Goal: Book appointment/travel/reservation

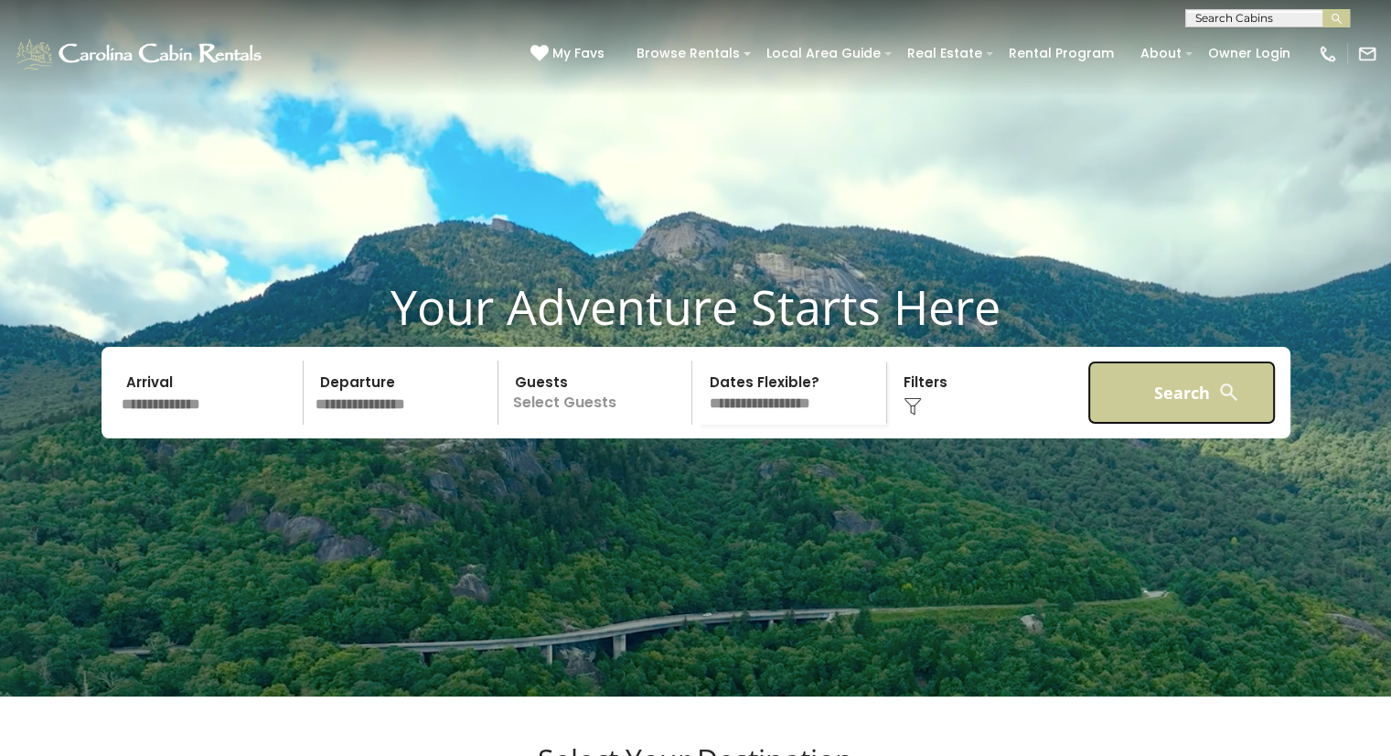
click at [1189, 414] on button "Search" at bounding box center [1182, 392] width 189 height 64
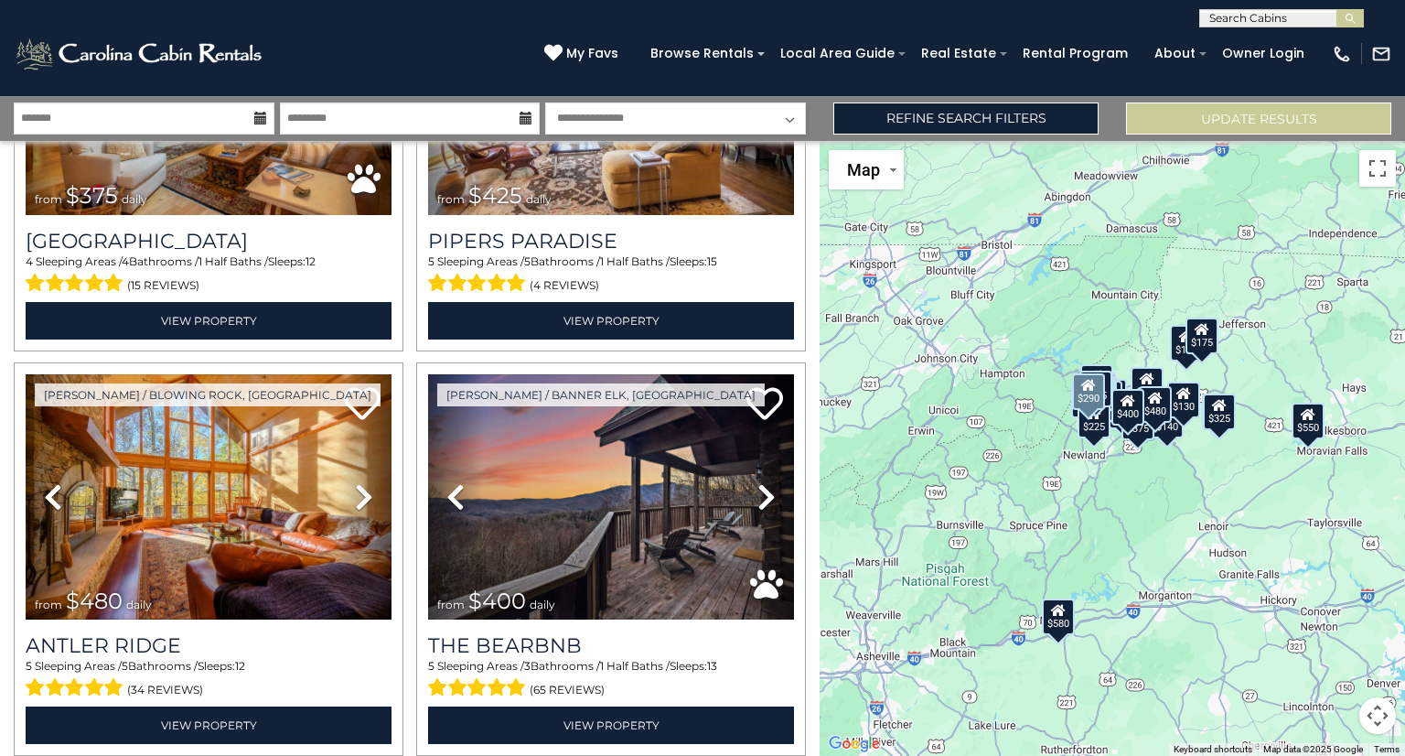
scroll to position [5569, 0]
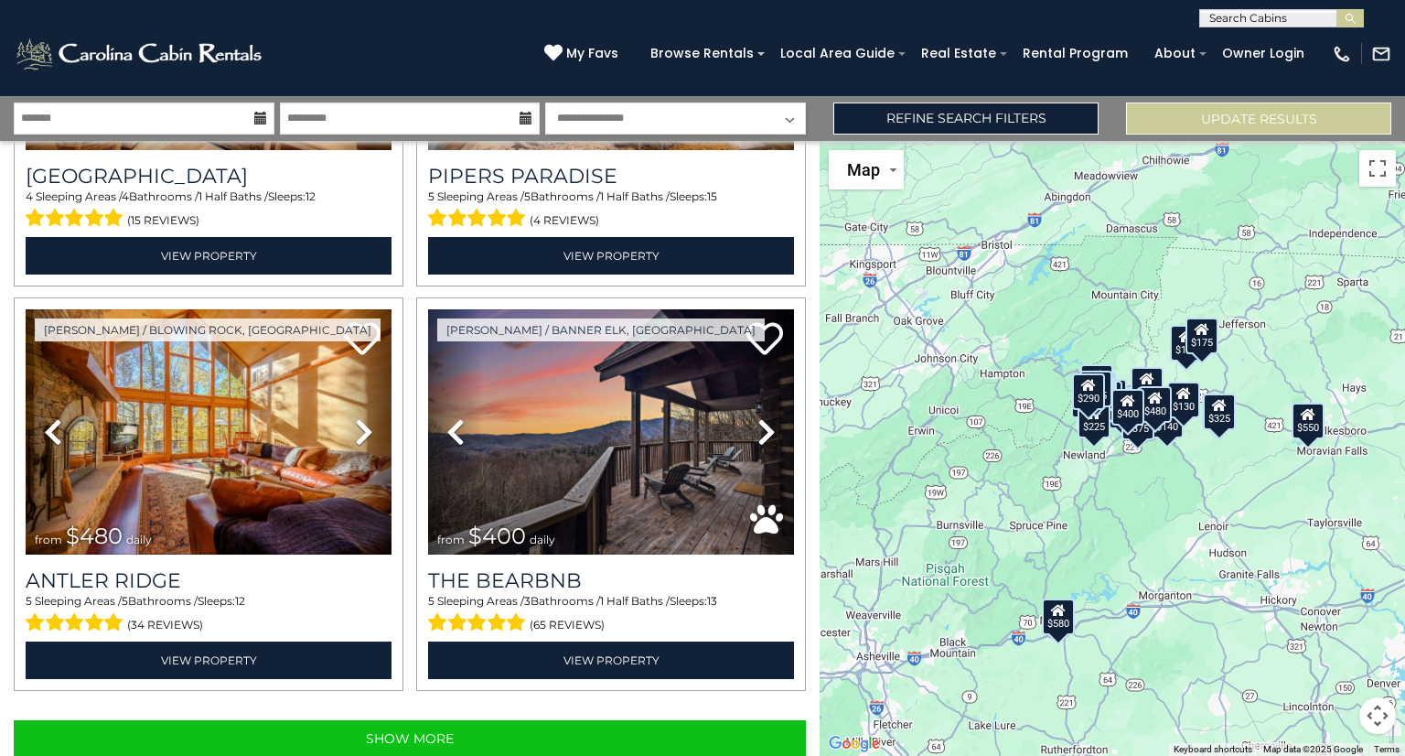
click at [1149, 25] on div "**********" at bounding box center [702, 13] width 1405 height 27
click at [1181, 415] on div "$130" at bounding box center [1183, 399] width 33 height 37
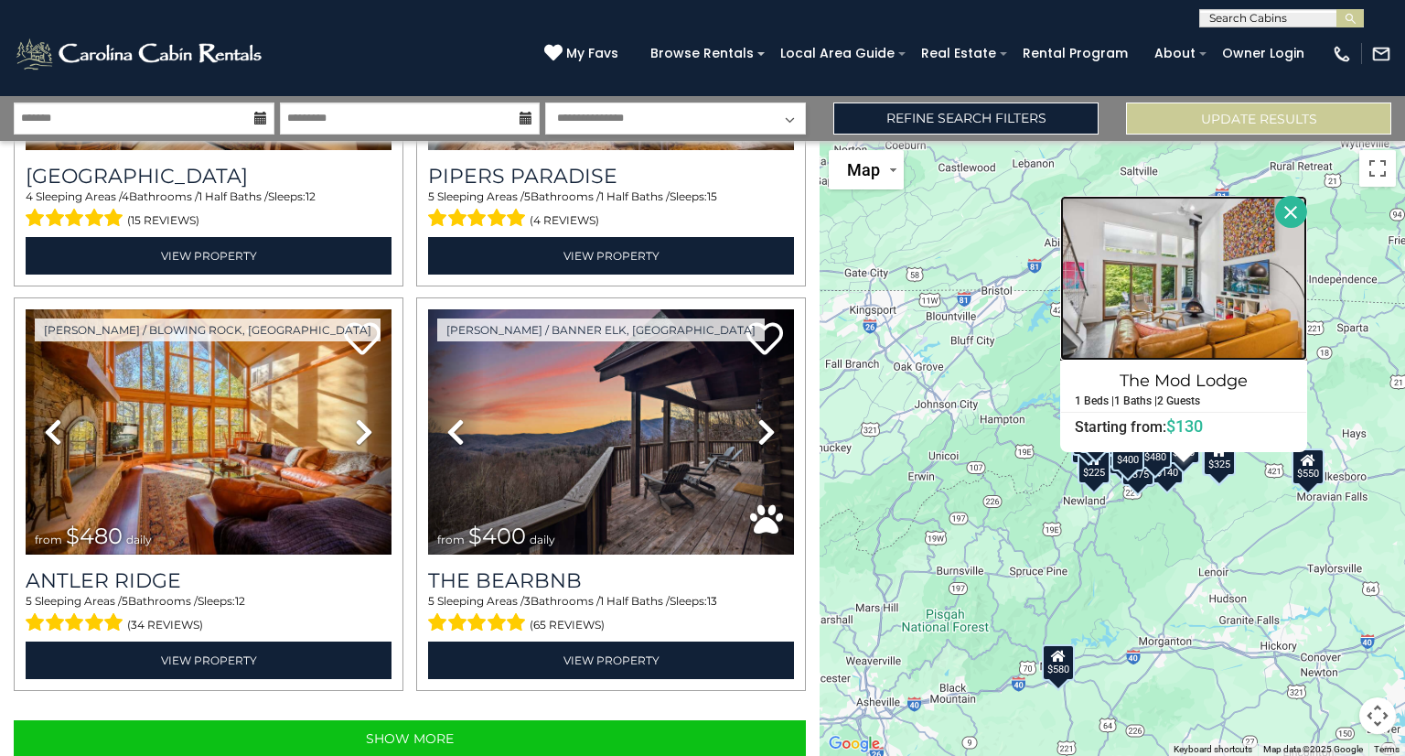
click at [1202, 317] on img at bounding box center [1183, 278] width 247 height 165
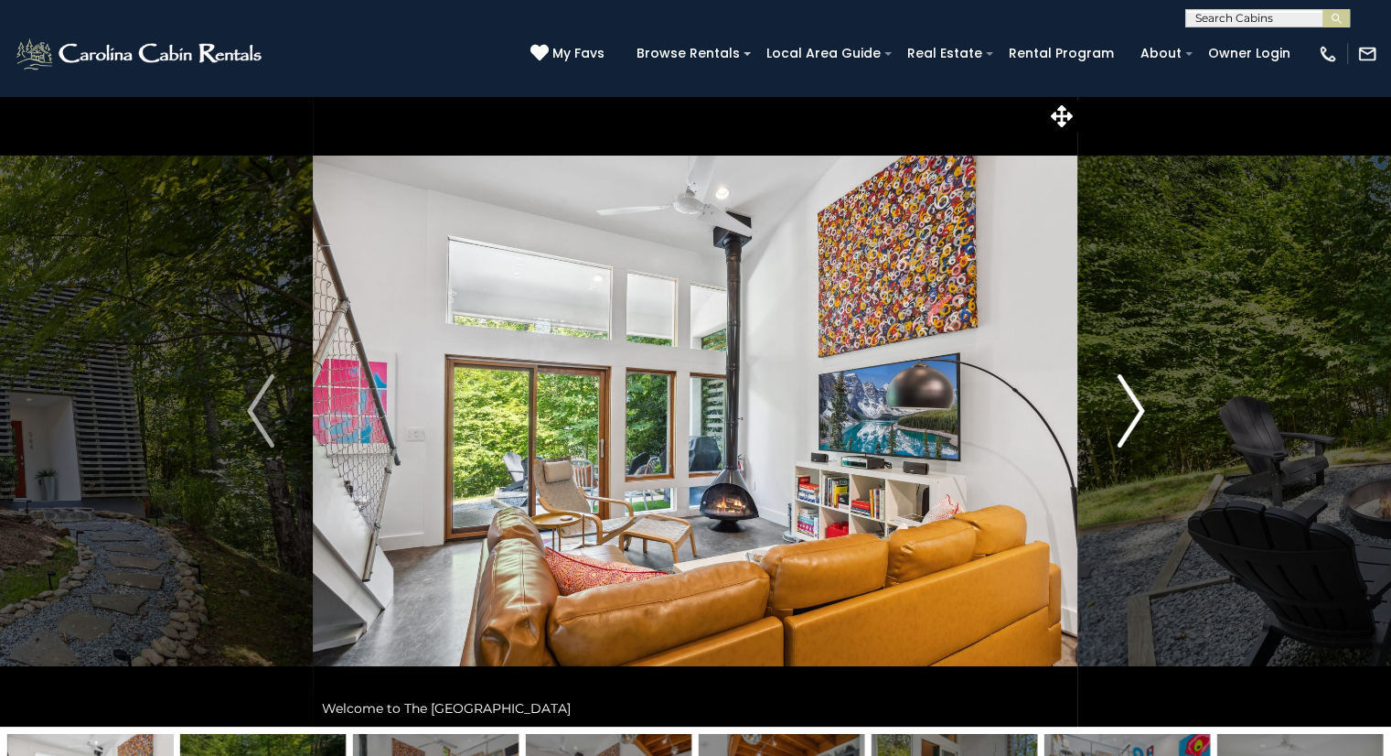
click at [1129, 417] on img "Next" at bounding box center [1130, 410] width 27 height 73
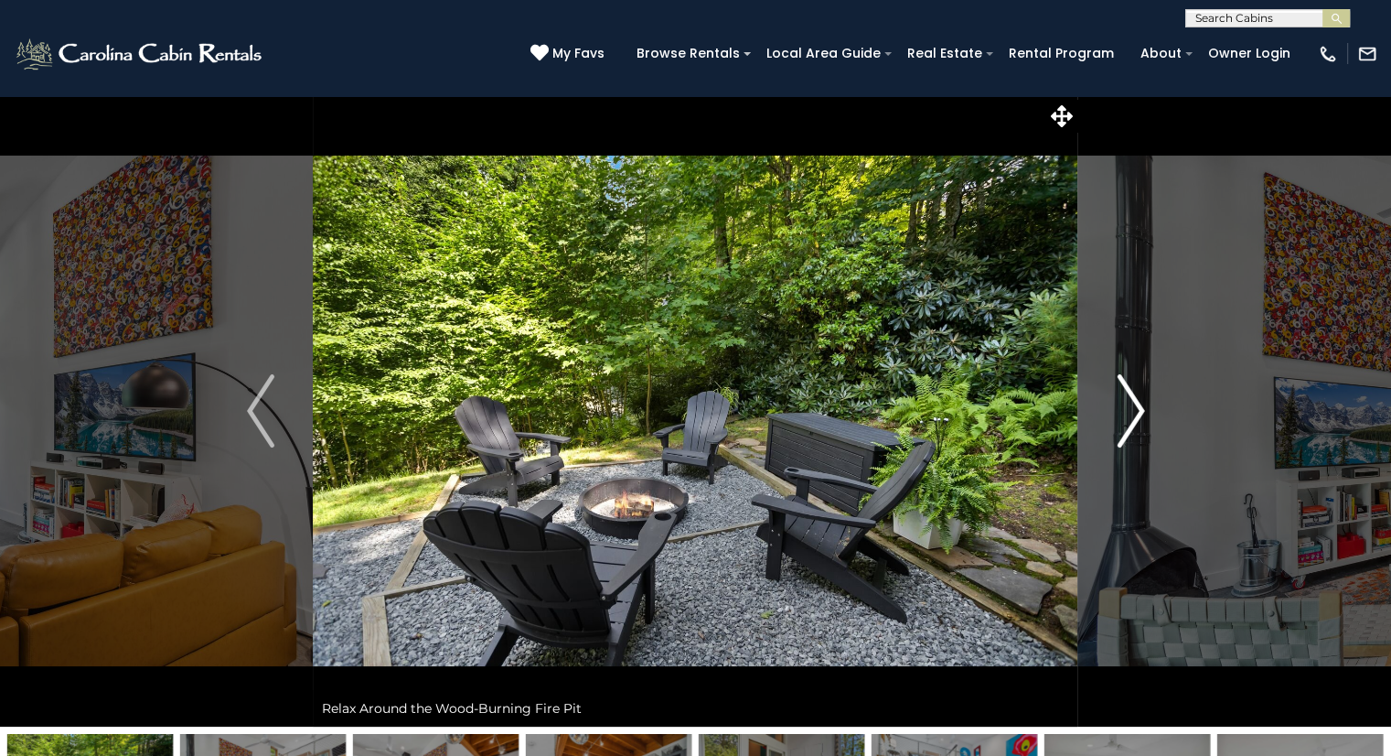
click at [1134, 435] on img "Next" at bounding box center [1130, 410] width 27 height 73
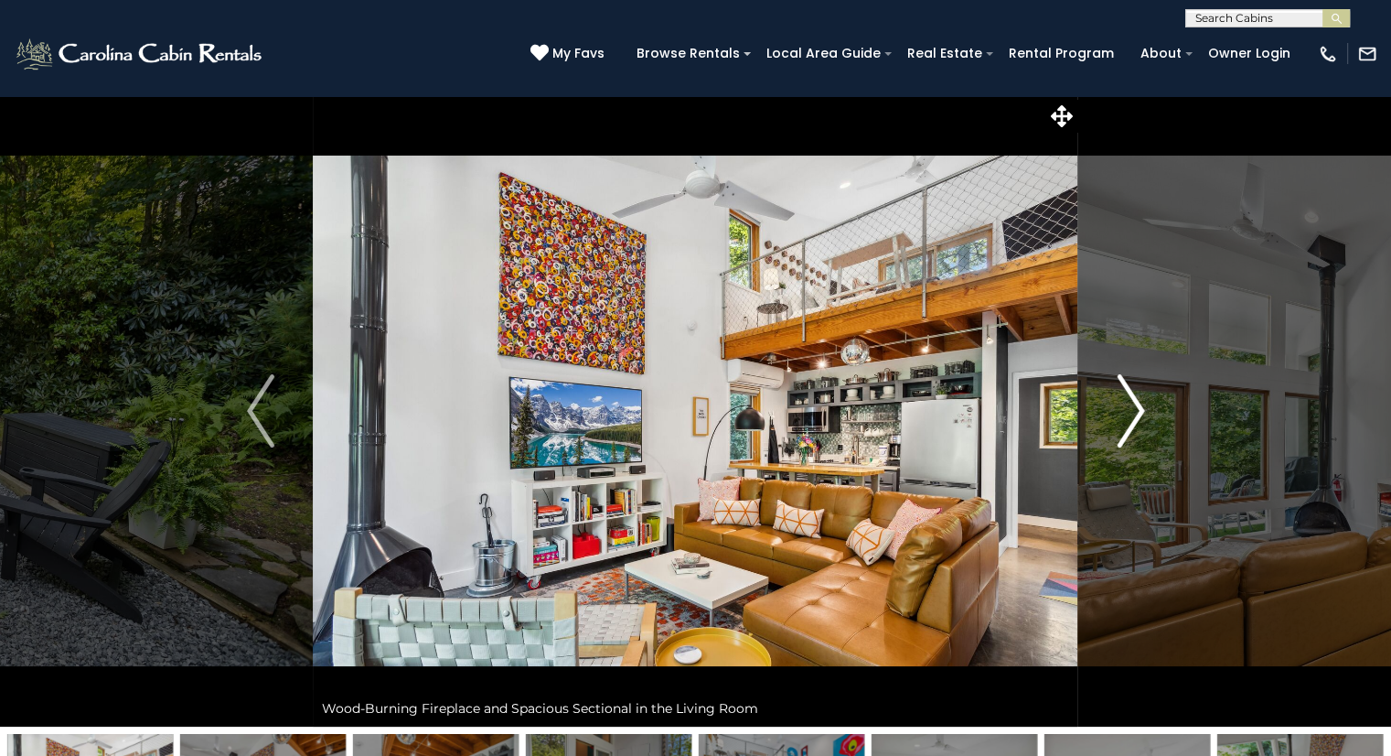
click at [1133, 419] on img "Next" at bounding box center [1130, 410] width 27 height 73
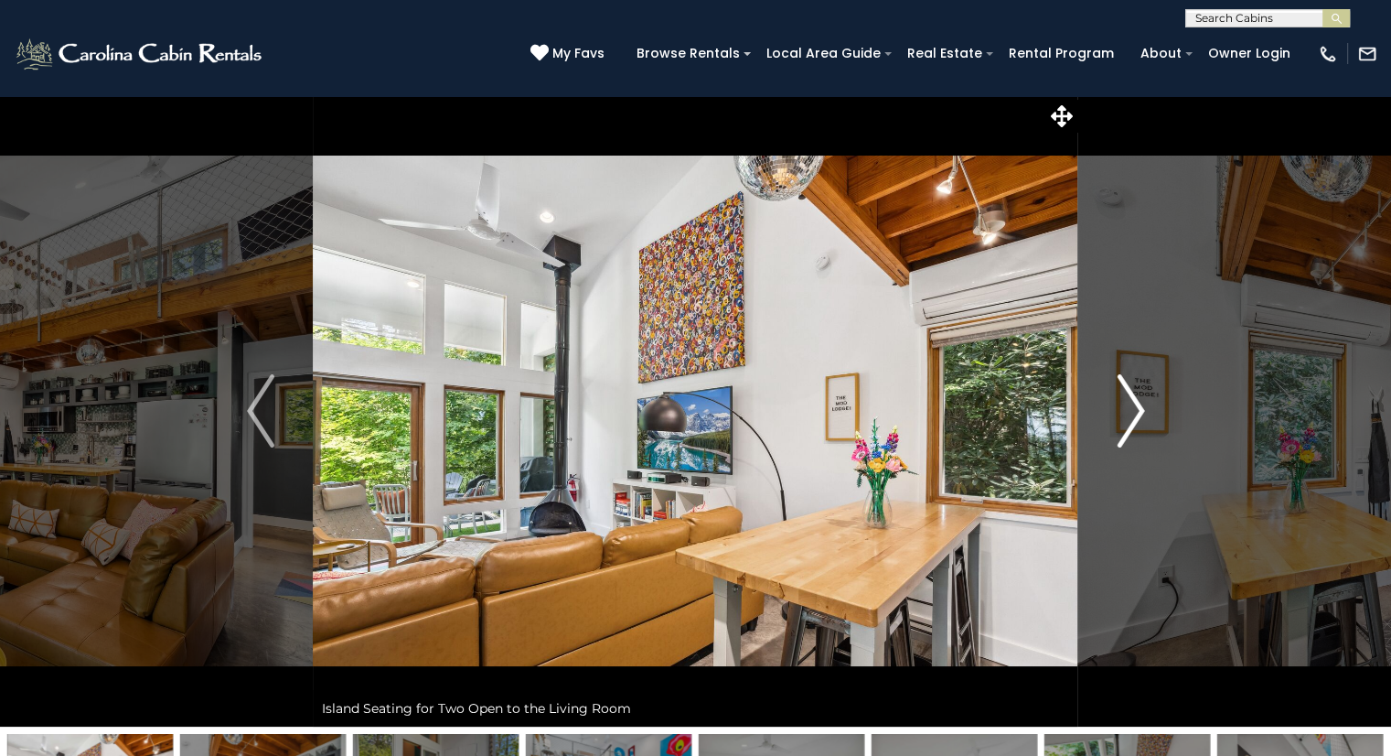
click at [1119, 414] on img "Next" at bounding box center [1130, 410] width 27 height 73
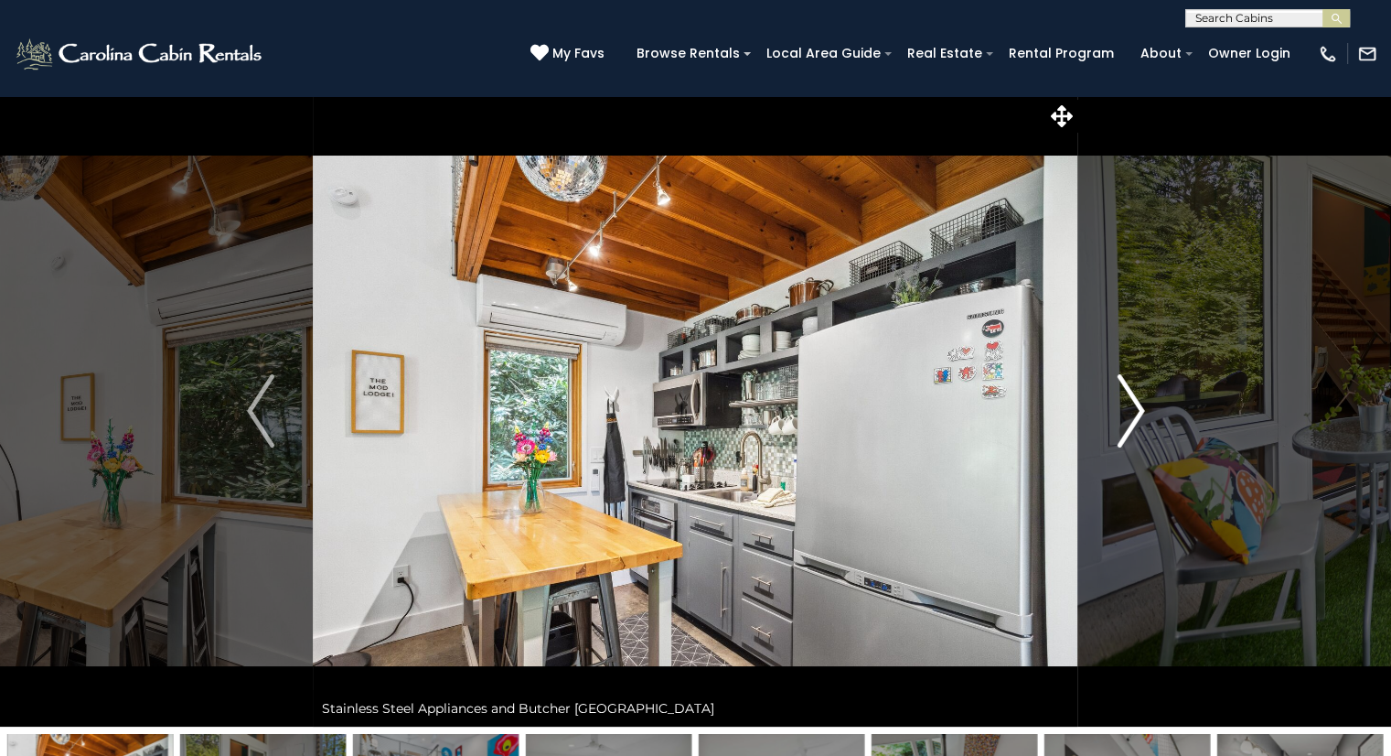
click at [1126, 407] on img "Next" at bounding box center [1130, 410] width 27 height 73
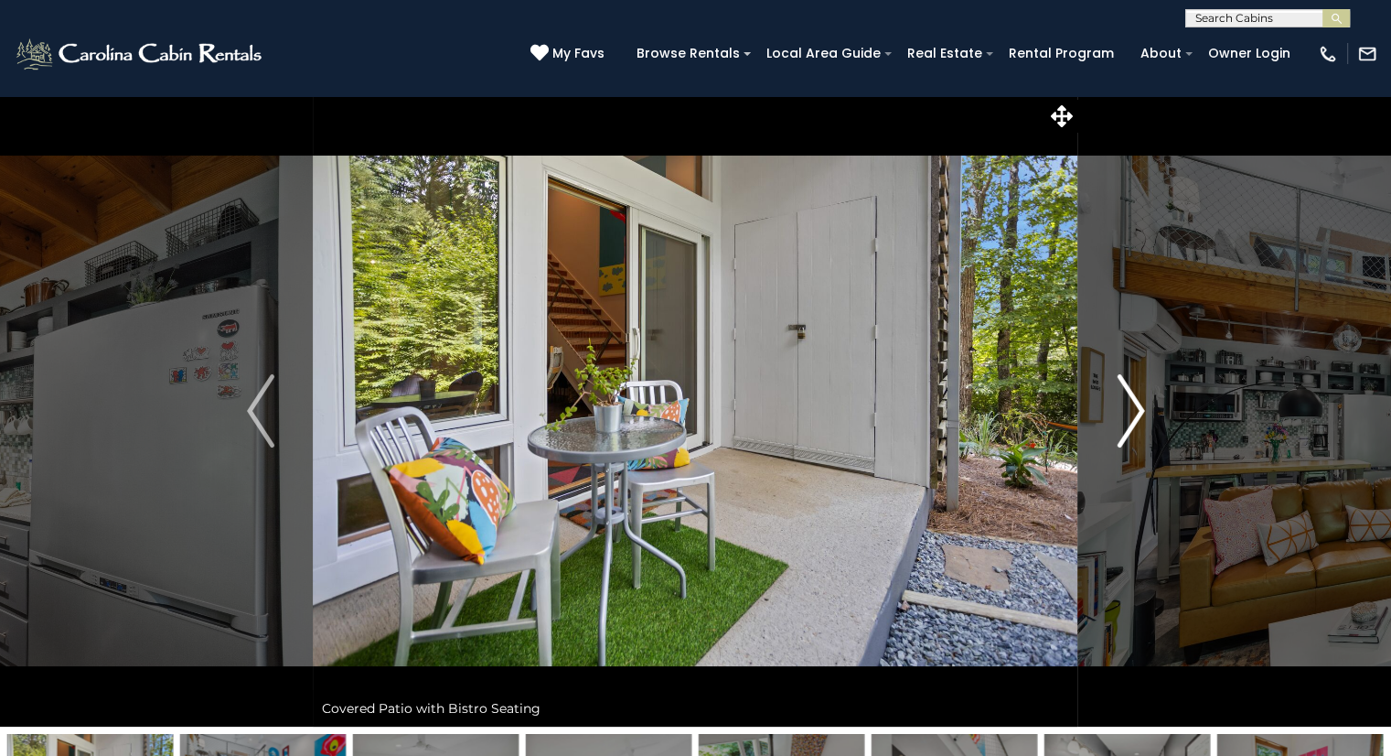
click at [1113, 421] on button "Next" at bounding box center [1131, 410] width 105 height 631
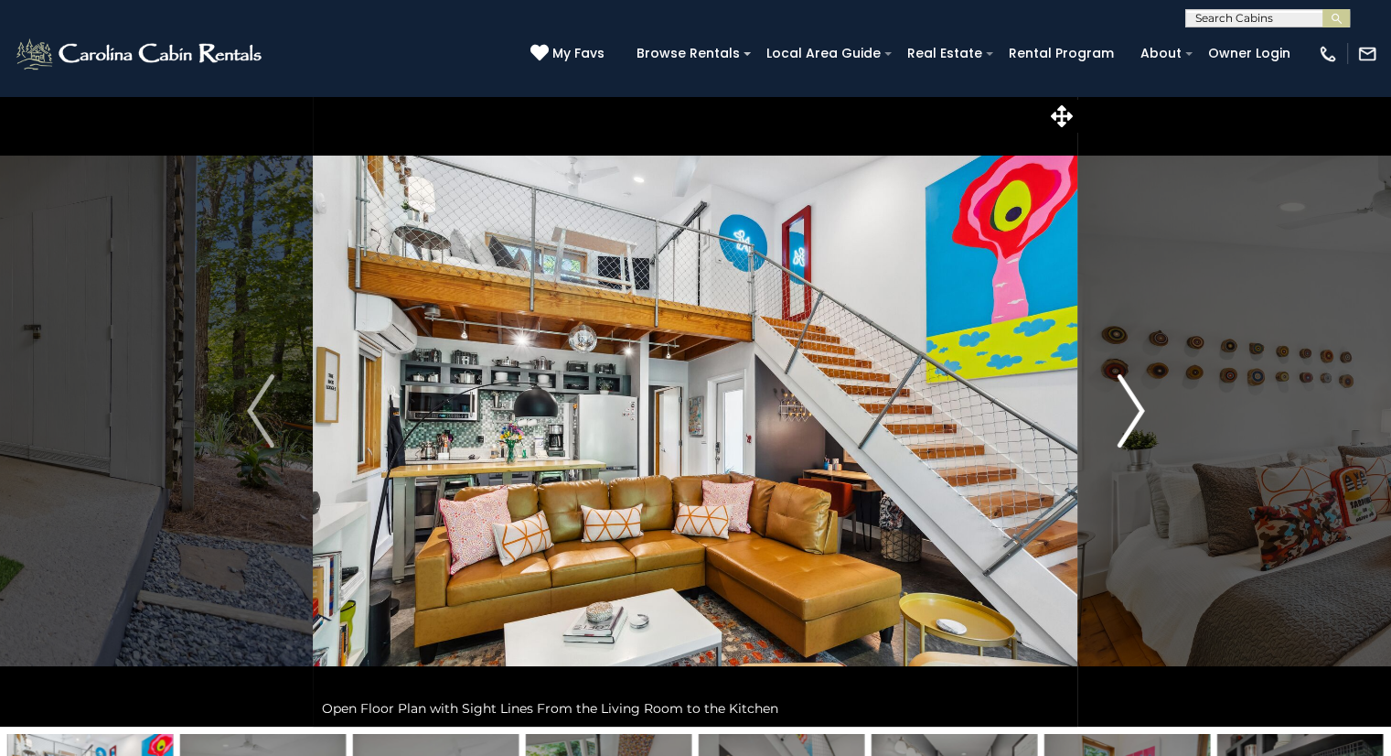
click at [1119, 434] on img "Next" at bounding box center [1130, 410] width 27 height 73
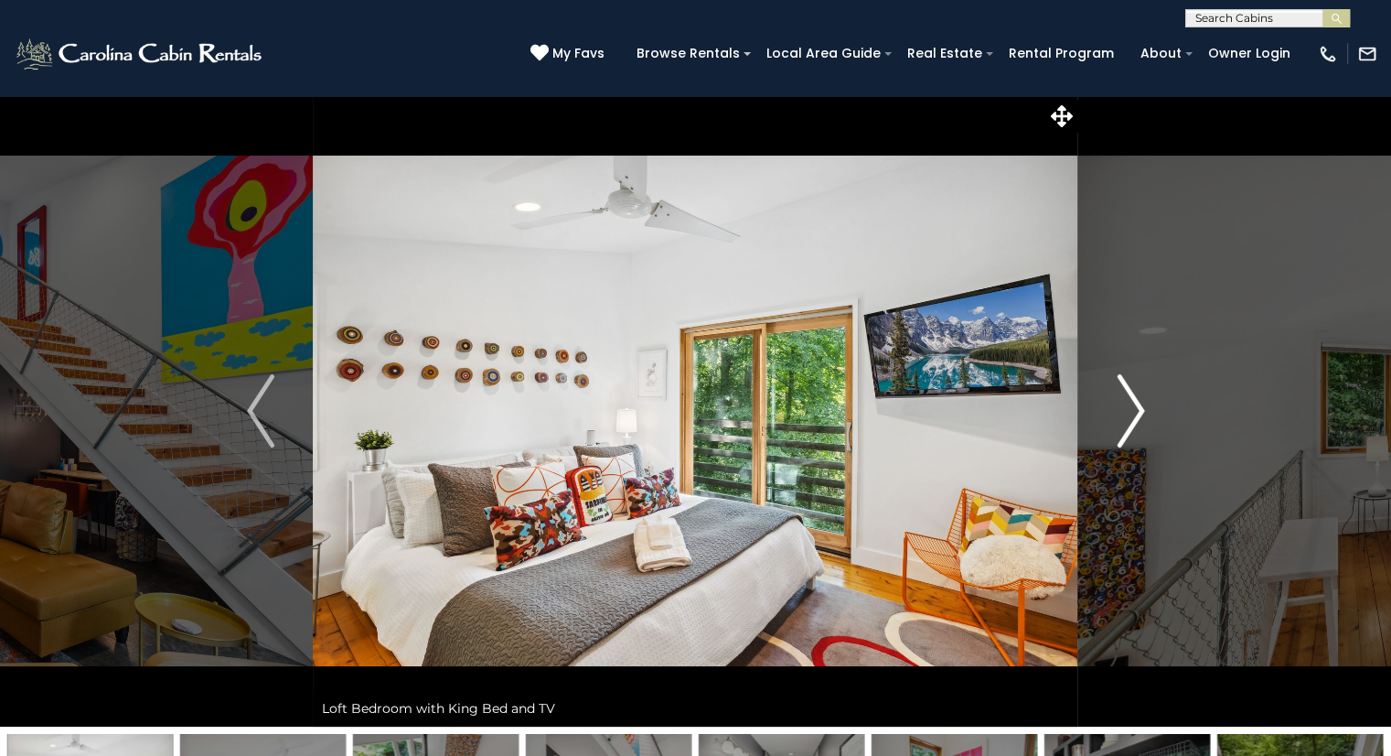
click at [1136, 398] on img "Next" at bounding box center [1130, 410] width 27 height 73
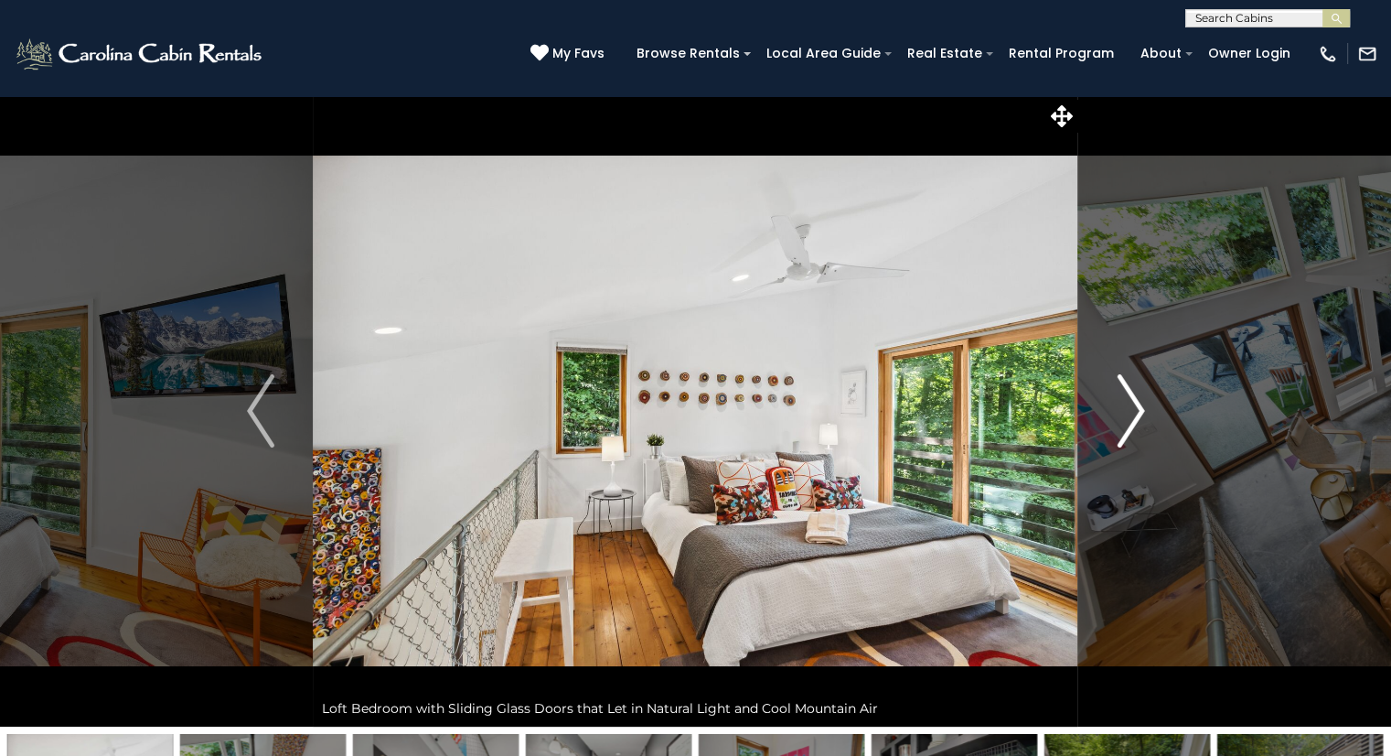
click at [1115, 413] on button "Next" at bounding box center [1131, 410] width 105 height 631
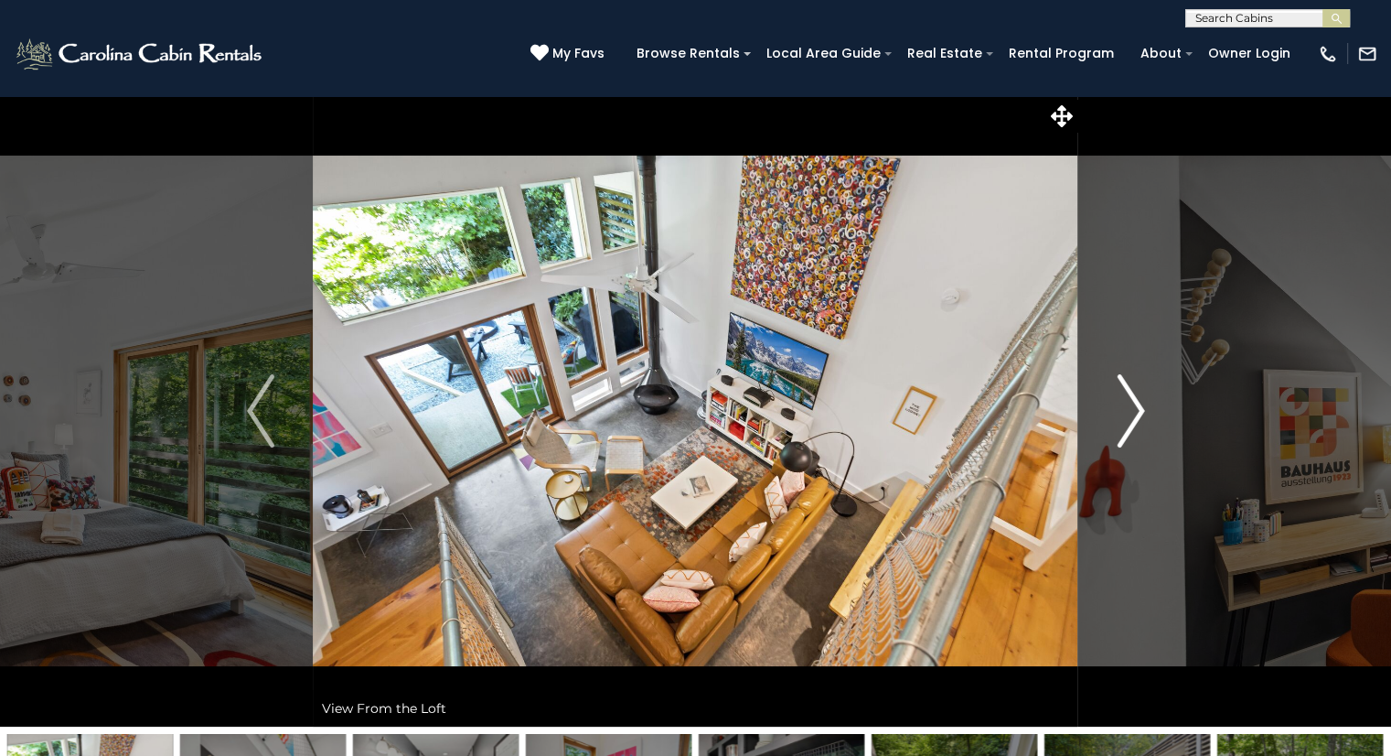
click at [1124, 424] on img "Next" at bounding box center [1130, 410] width 27 height 73
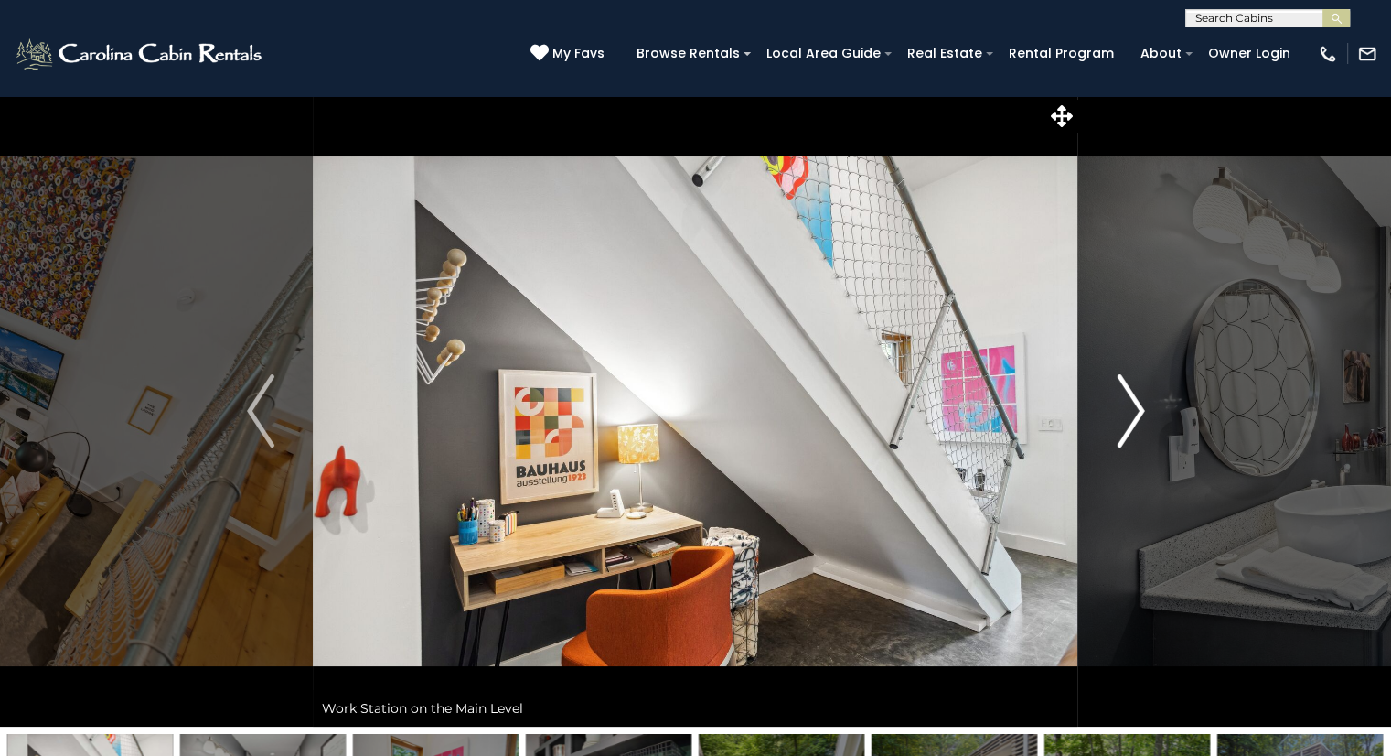
click at [1098, 400] on button "Next" at bounding box center [1131, 410] width 105 height 631
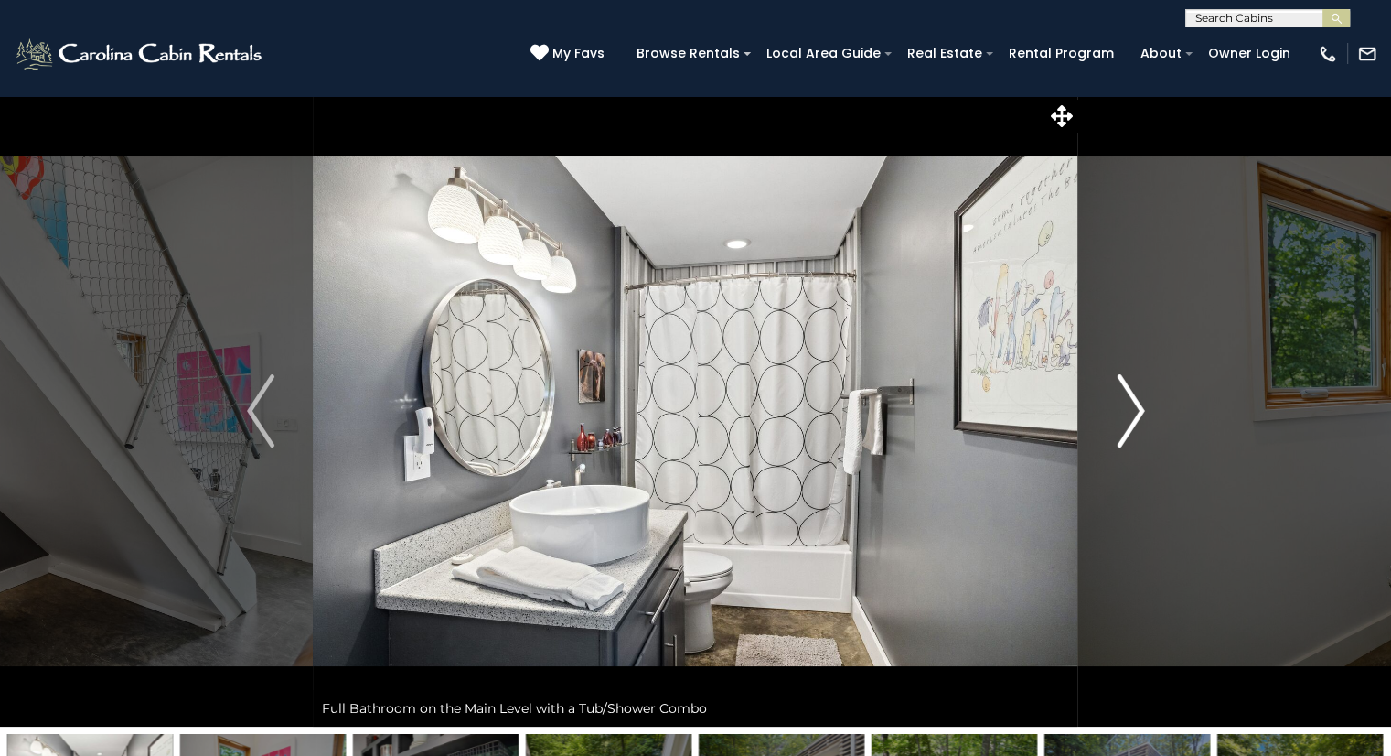
click at [1100, 431] on button "Next" at bounding box center [1131, 410] width 105 height 631
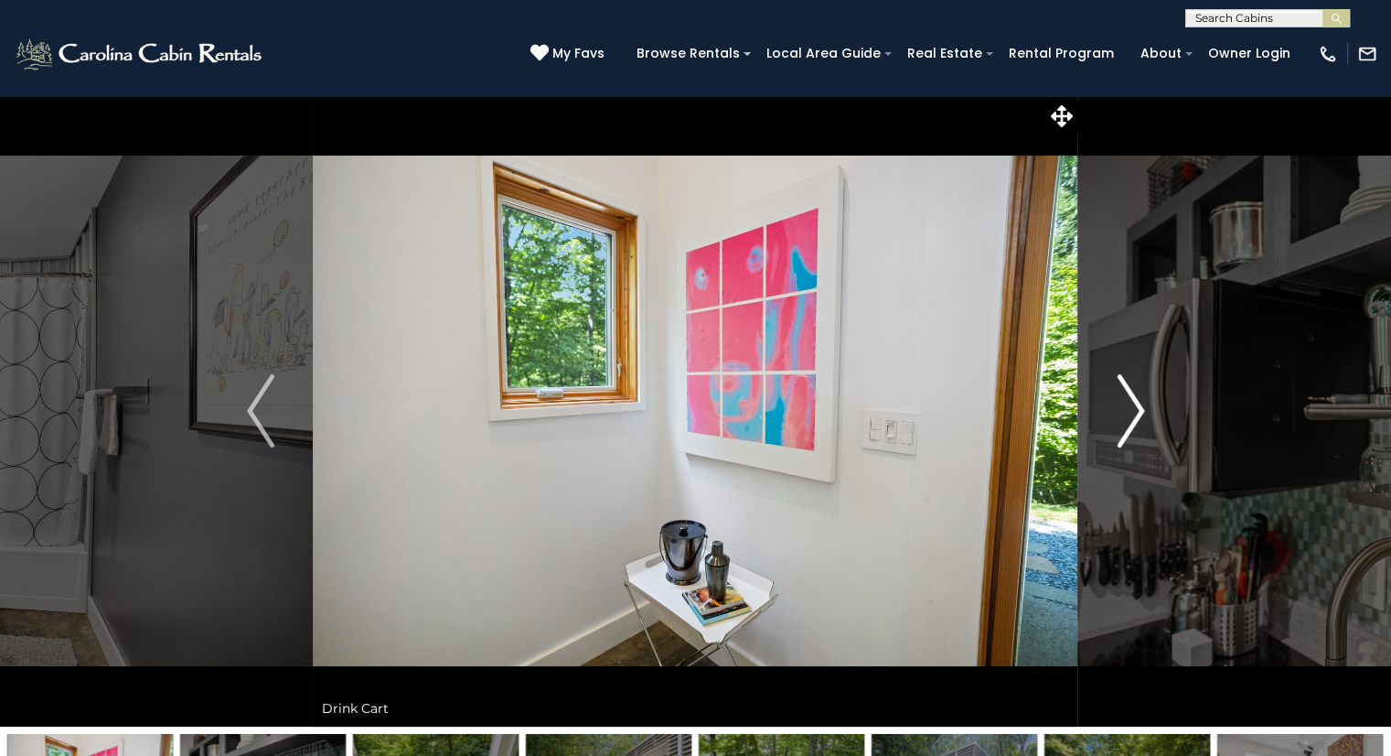
click at [1084, 442] on button "Next" at bounding box center [1131, 410] width 105 height 631
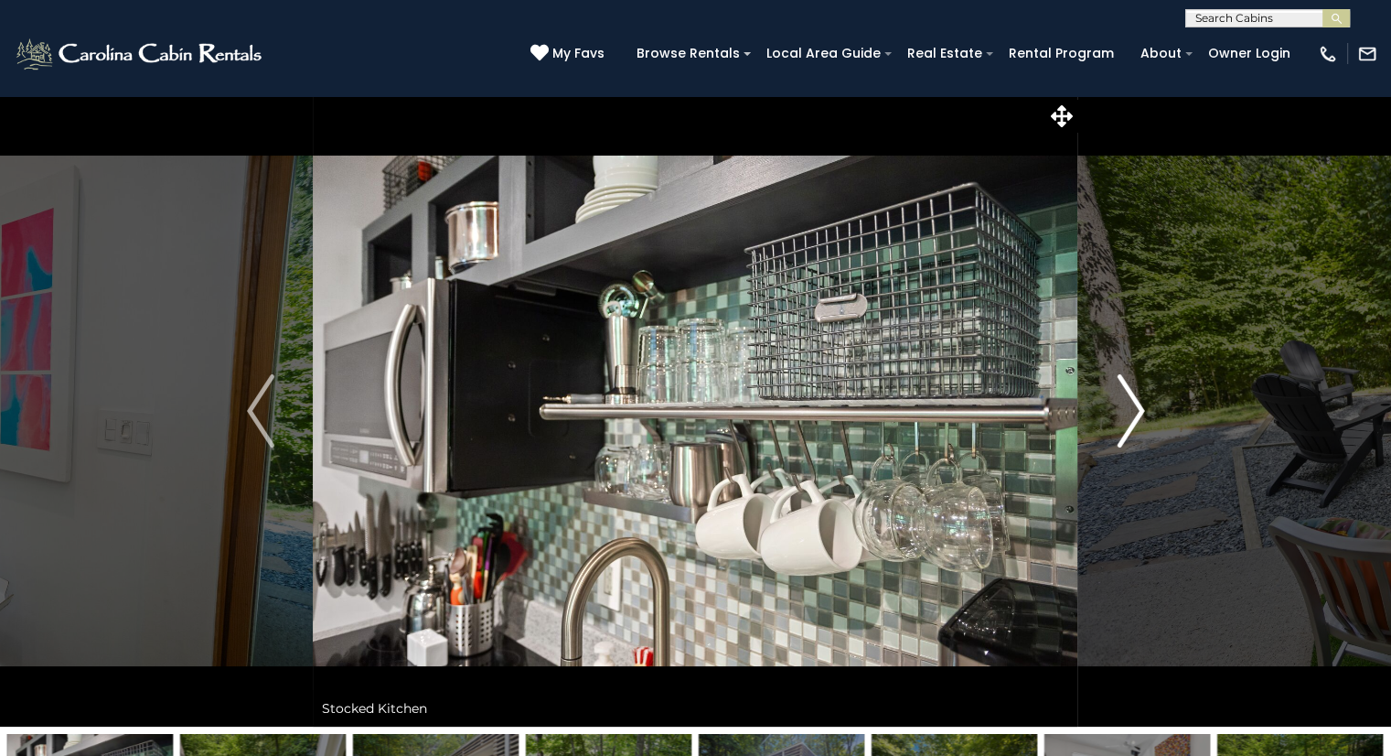
click at [1098, 425] on button "Next" at bounding box center [1131, 410] width 105 height 631
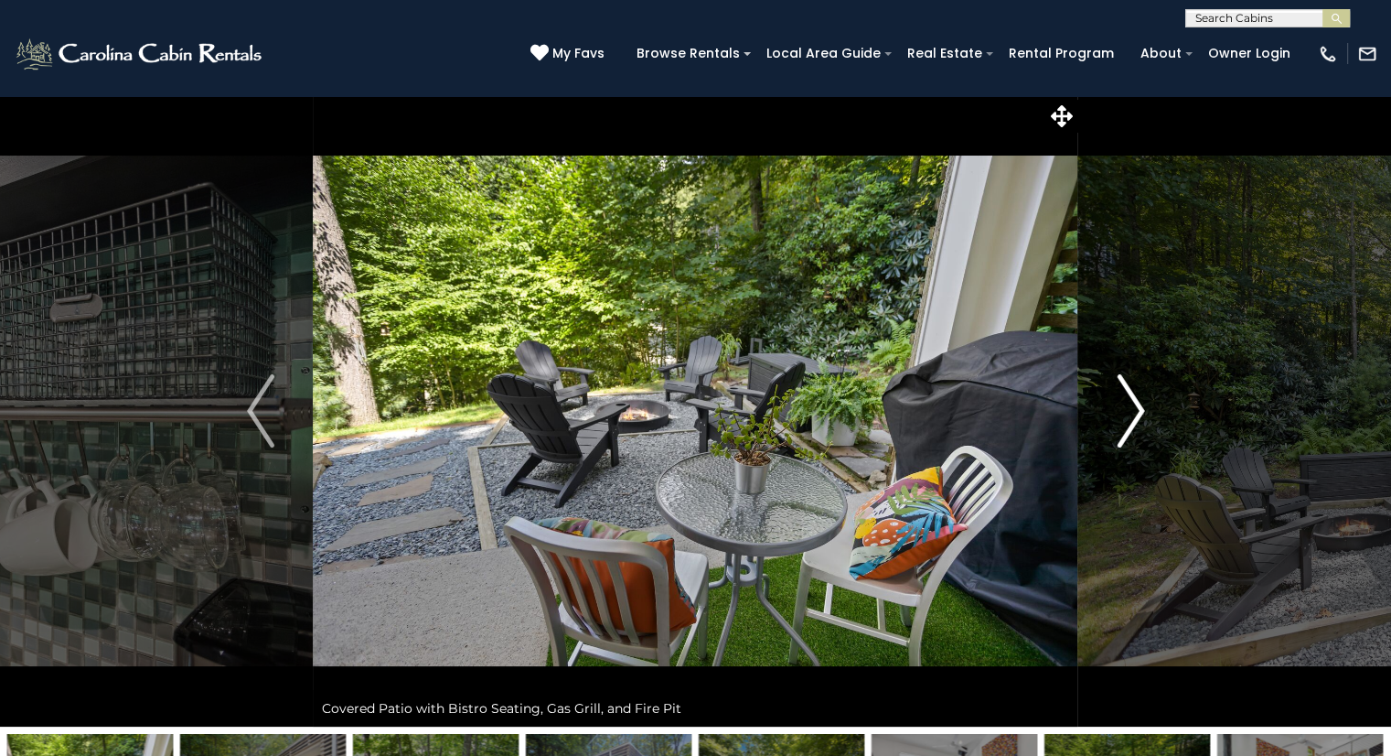
click at [1092, 442] on button "Next" at bounding box center [1131, 410] width 105 height 631
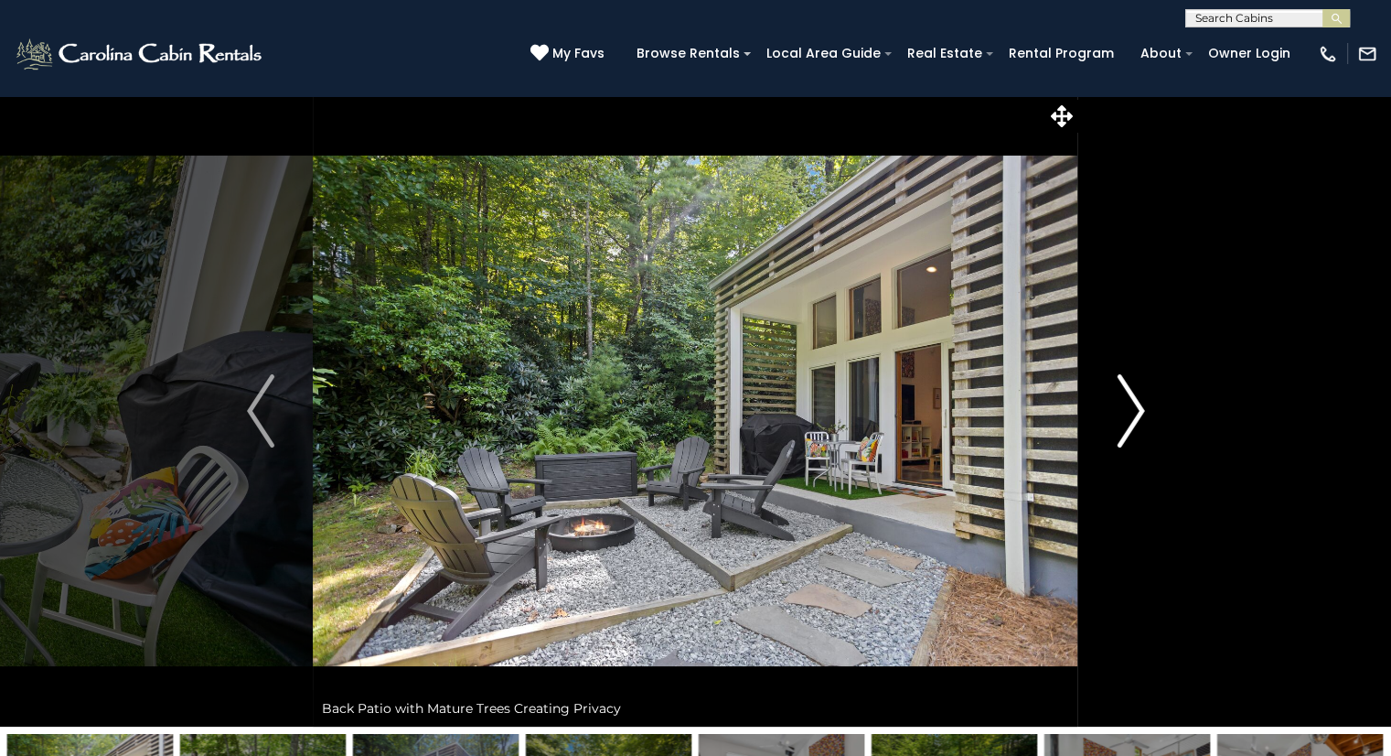
click at [1080, 439] on button "Next" at bounding box center [1131, 410] width 105 height 631
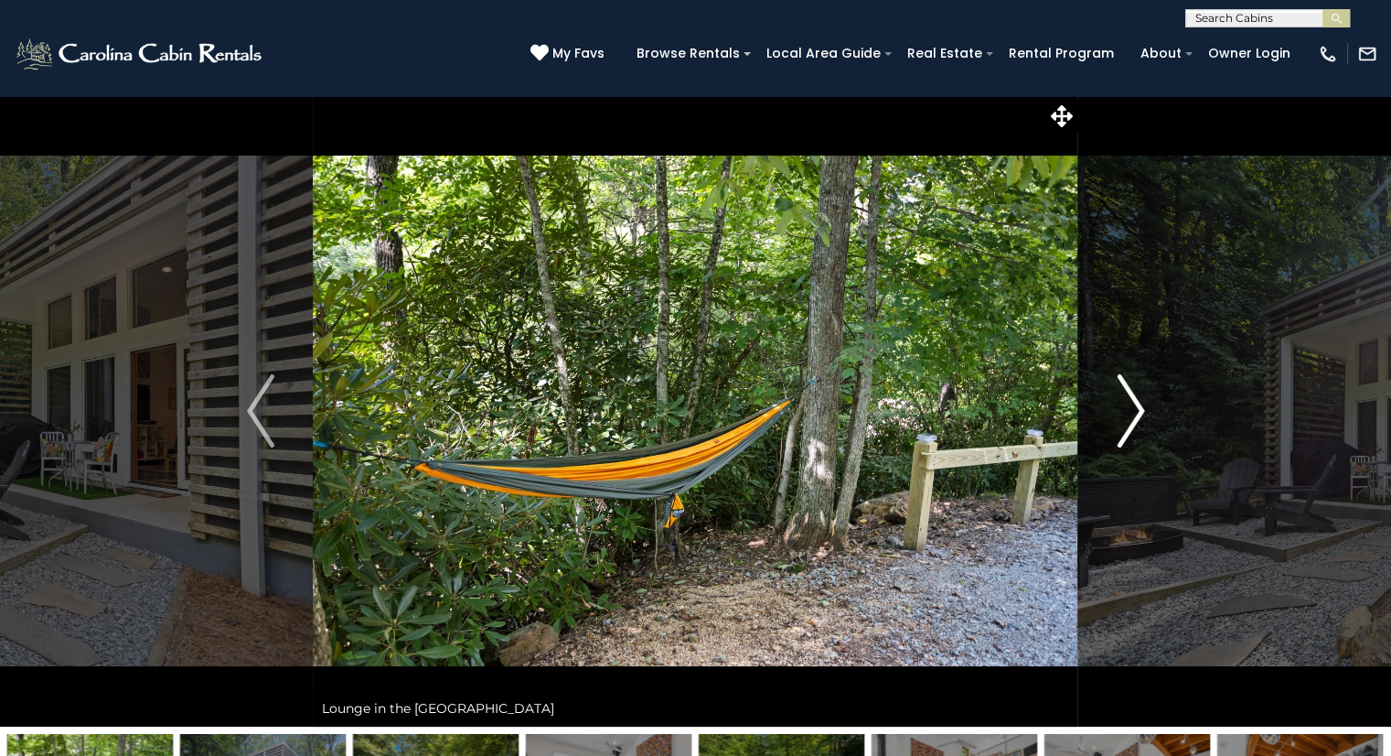
click at [1089, 453] on button "Next" at bounding box center [1131, 410] width 105 height 631
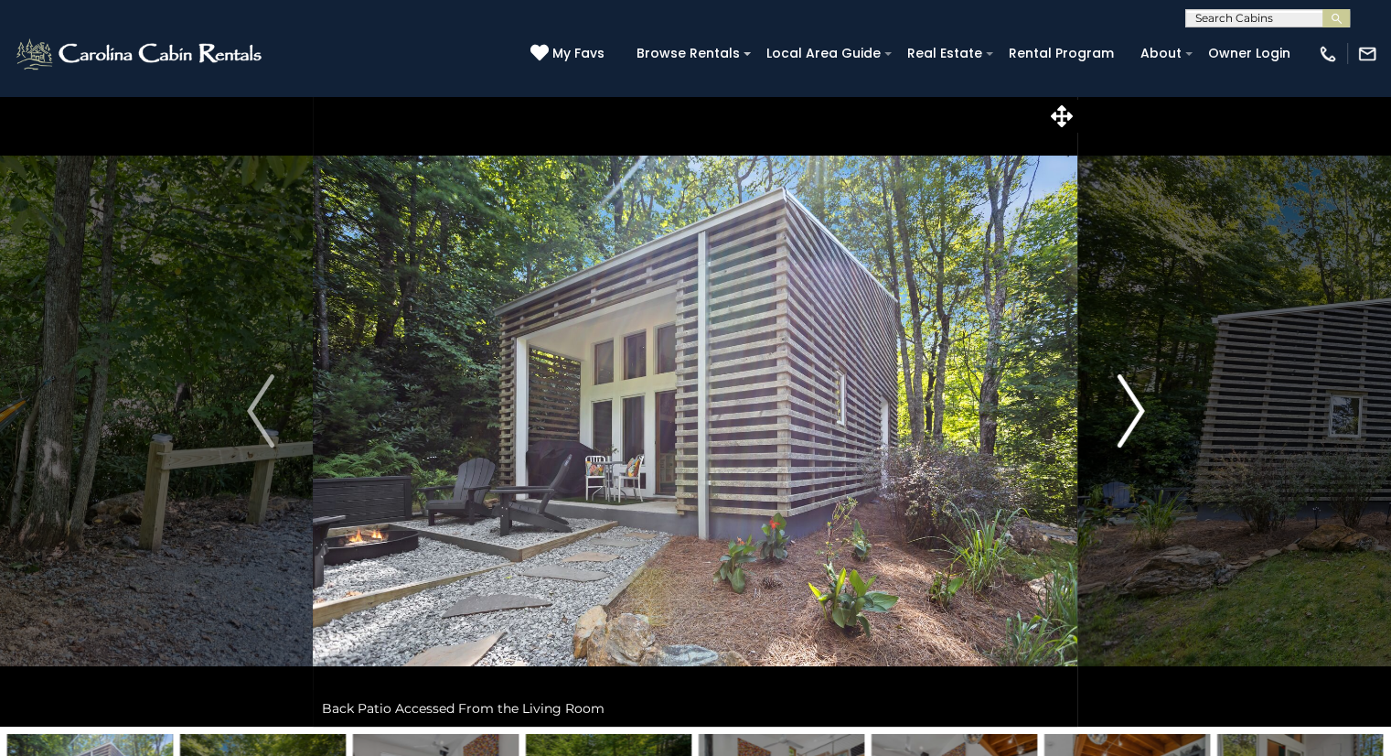
click at [1108, 443] on button "Next" at bounding box center [1131, 410] width 105 height 631
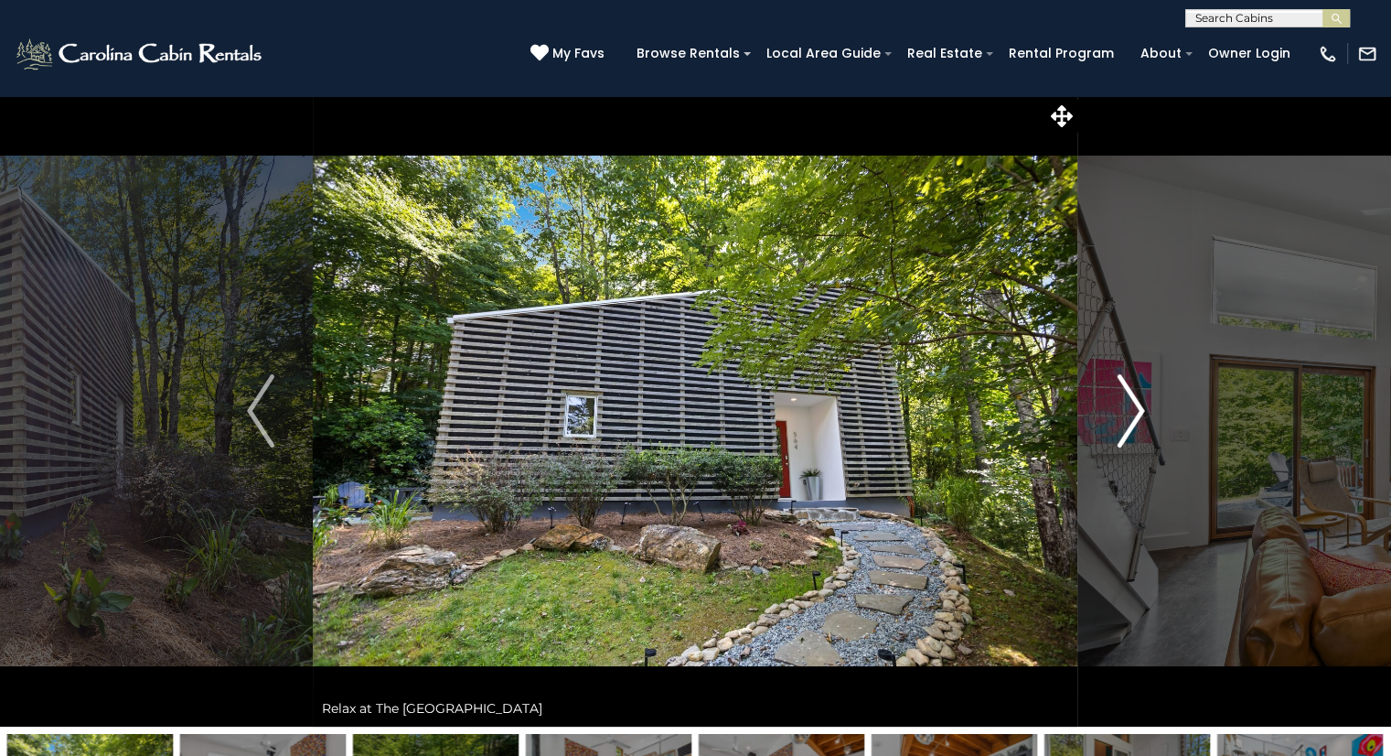
click at [1098, 442] on button "Next" at bounding box center [1131, 410] width 105 height 631
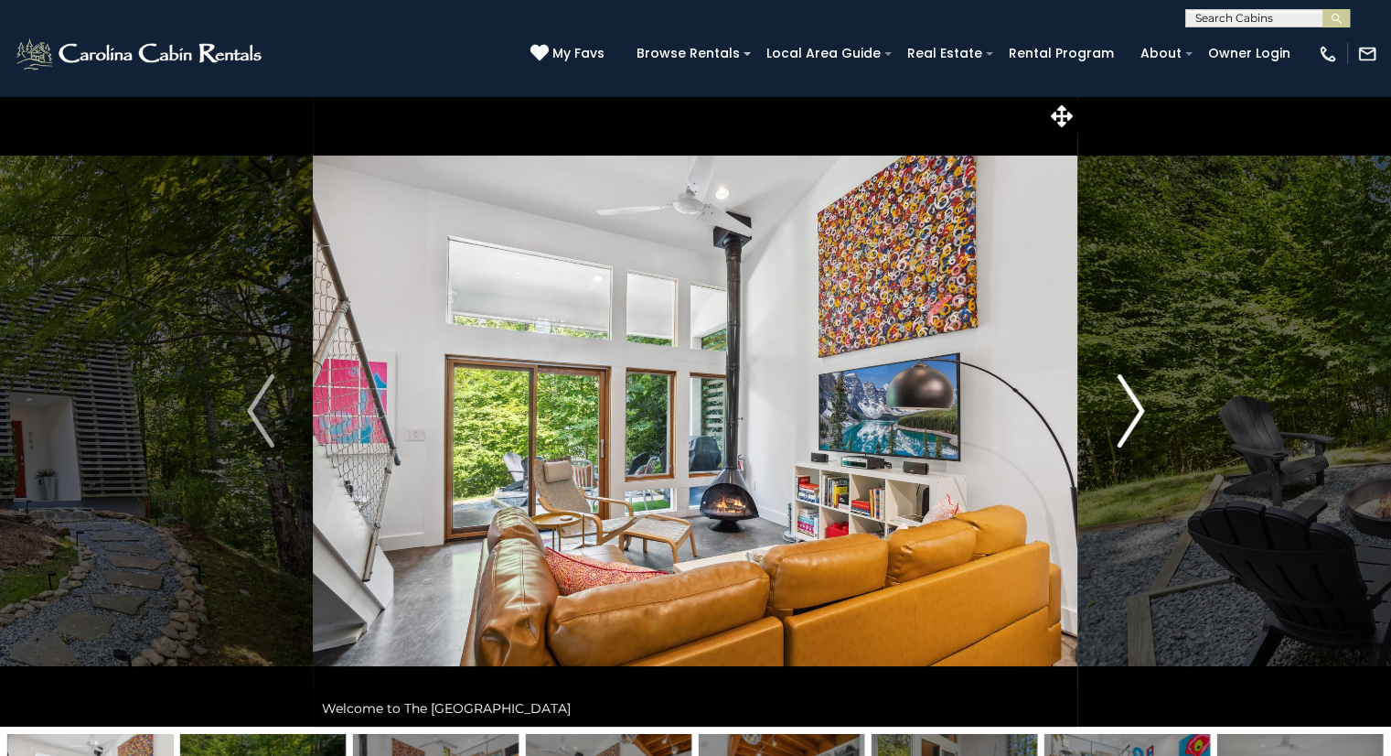
click at [1122, 422] on img "Next" at bounding box center [1130, 410] width 27 height 73
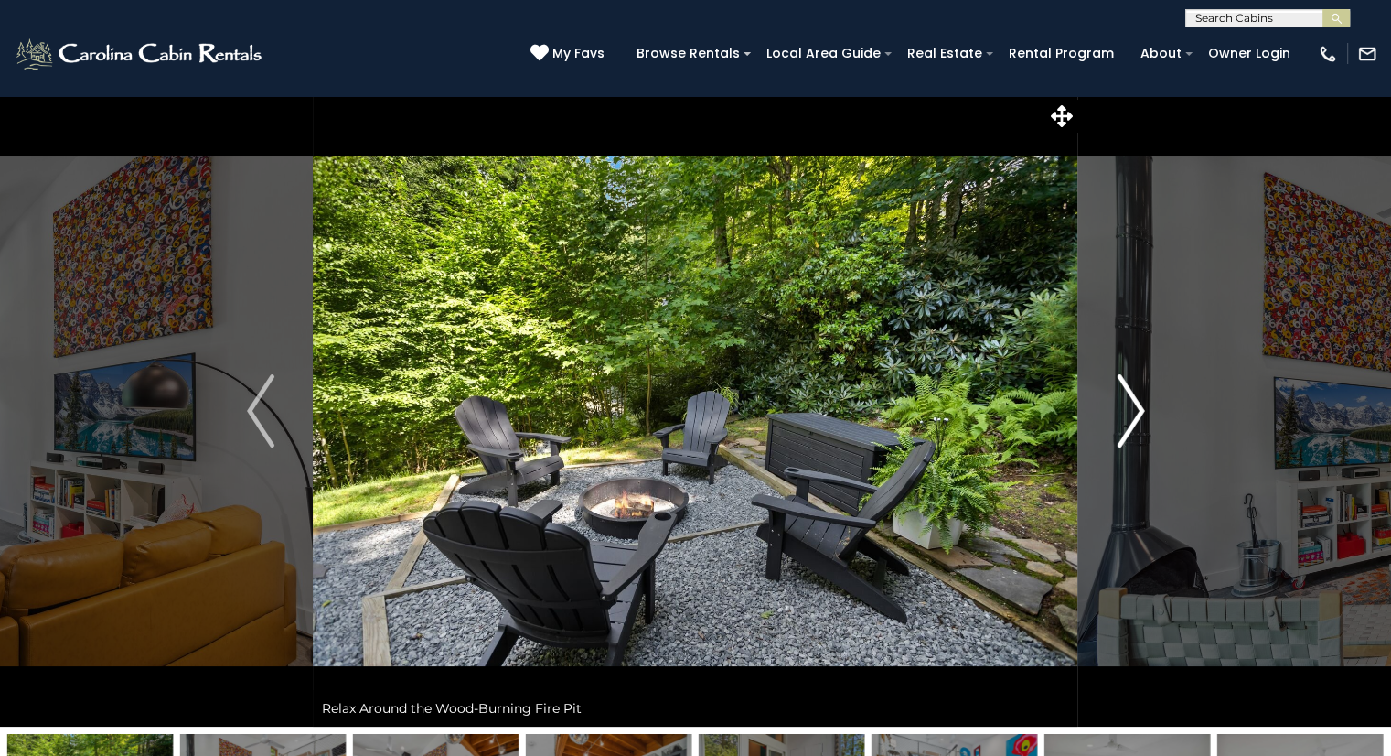
click at [1122, 419] on img "Next" at bounding box center [1130, 410] width 27 height 73
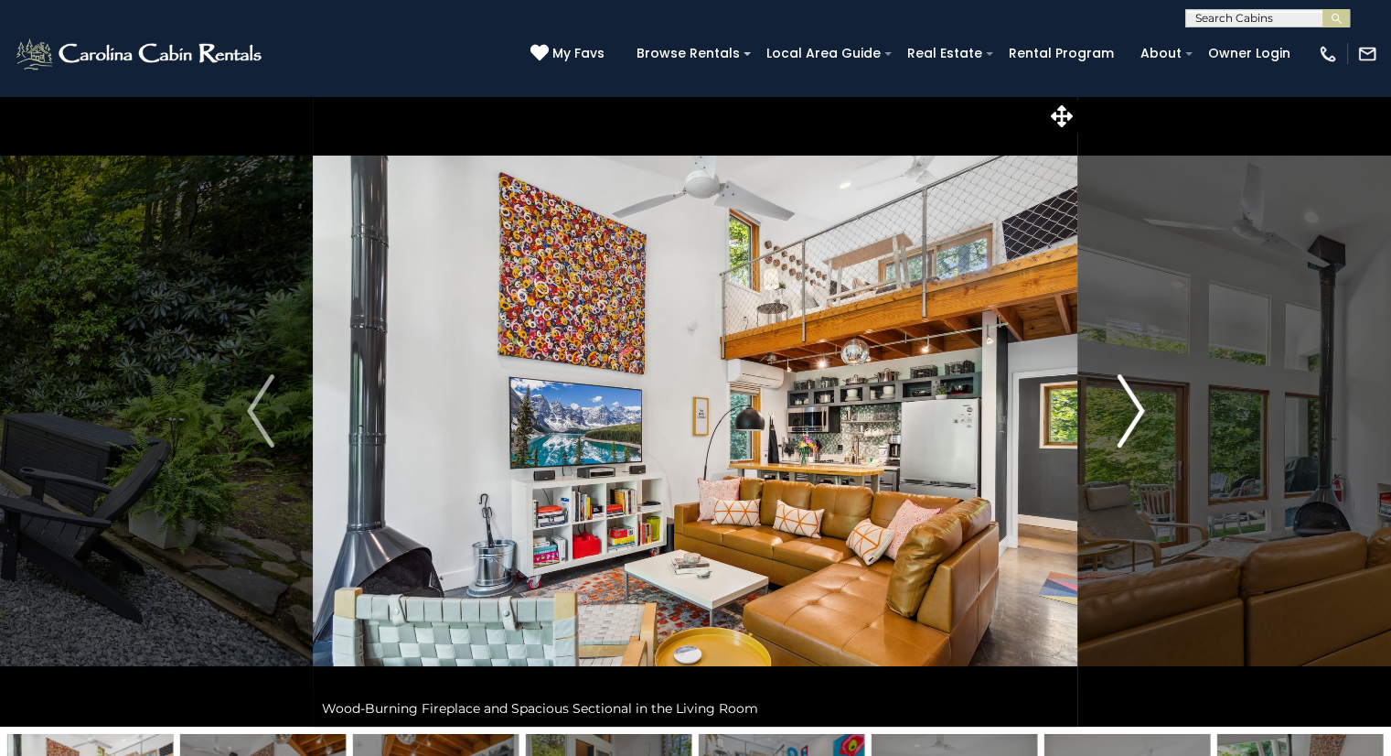
click at [1122, 419] on img "Next" at bounding box center [1130, 410] width 27 height 73
